Goal: Check status: Check status

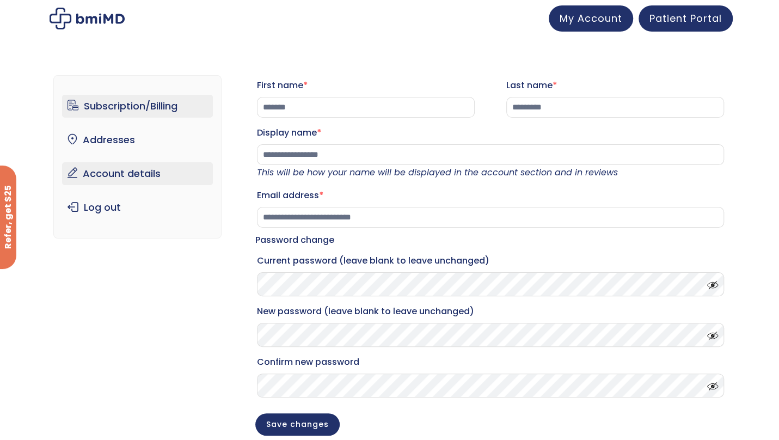
click at [144, 113] on link "Subscription/Billing" at bounding box center [137, 106] width 151 height 23
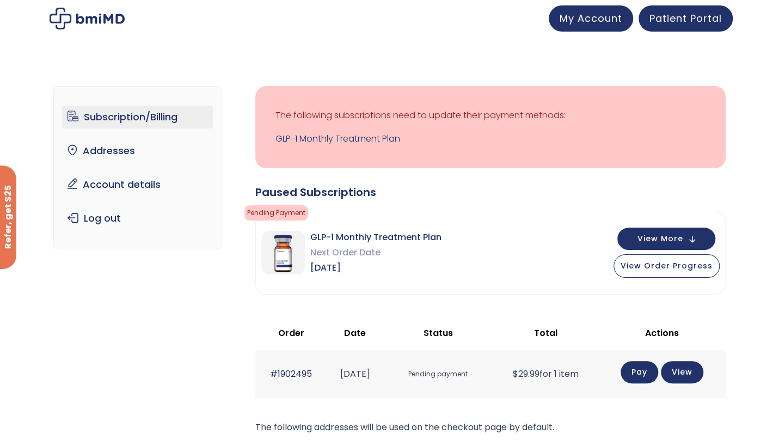
click at [421, 113] on p "The following subscriptions need to update their payment methods:" at bounding box center [491, 115] width 430 height 15
click at [301, 211] on span "Pending Payment" at bounding box center [277, 212] width 64 height 15
click at [443, 254] on div "GLP-1 Monthly Treatment Plan Next Order Date [DATE] View More View Order Progre…" at bounding box center [490, 252] width 469 height 83
click at [639, 266] on span "View Order Progress" at bounding box center [667, 264] width 92 height 11
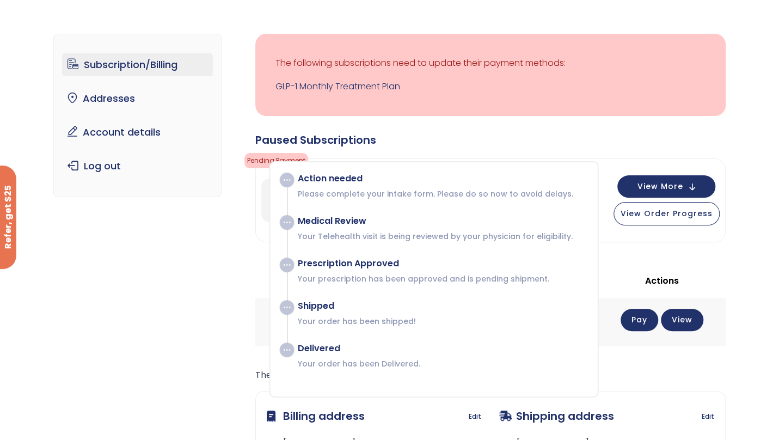
scroll to position [50, 0]
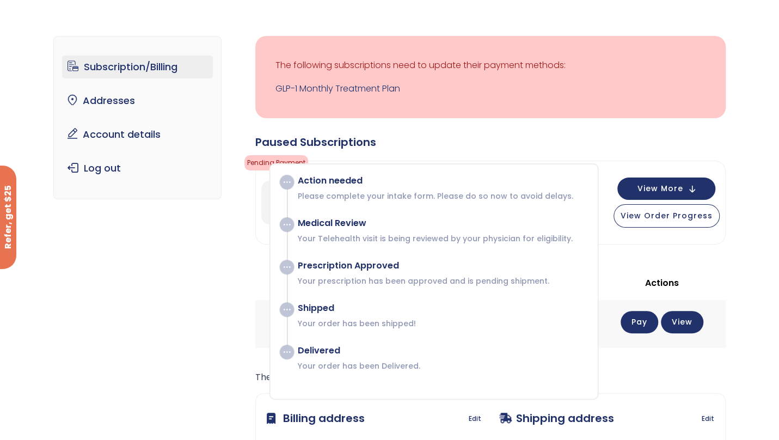
click at [424, 201] on div "Action needed Please complete your intake form. Please do so now to avoid delay…" at bounding box center [436, 273] width 300 height 196
click at [644, 193] on button "View More" at bounding box center [667, 187] width 98 height 22
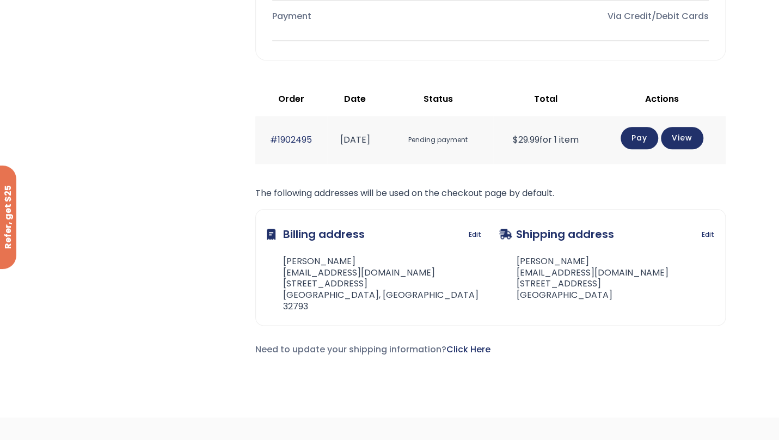
scroll to position [594, 0]
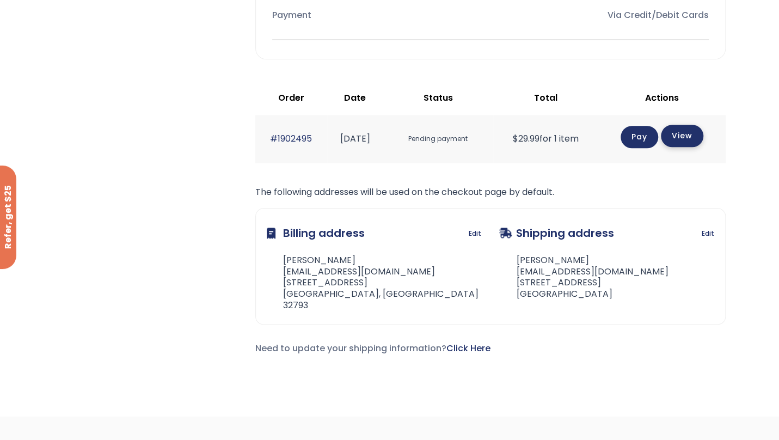
click at [702, 136] on link "View" at bounding box center [682, 136] width 42 height 22
